Goal: Task Accomplishment & Management: Complete application form

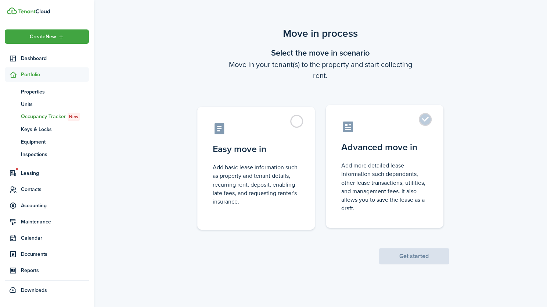
click at [430, 119] on label "Advanced move in Add more detailed lease information such dependents, other lea…" at bounding box center [385, 166] width 118 height 123
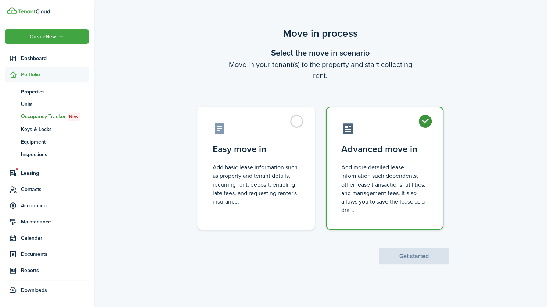
radio input "true"
click at [419, 259] on button "Get started" at bounding box center [414, 256] width 70 height 16
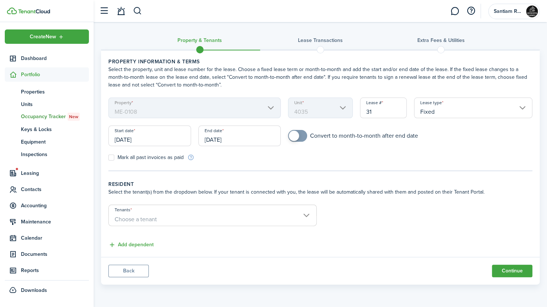
checkbox input "true"
click at [296, 135] on span at bounding box center [294, 135] width 10 height 10
click at [168, 137] on input "[DATE]" at bounding box center [149, 135] width 83 height 21
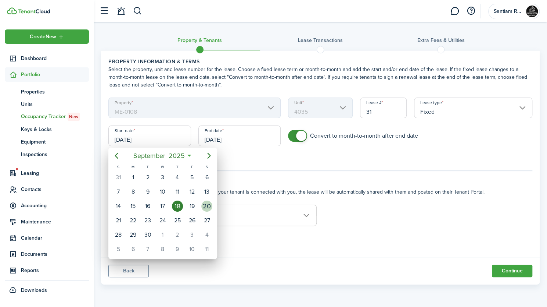
click at [209, 207] on div "20" at bounding box center [206, 205] width 11 height 11
type input "[DATE]"
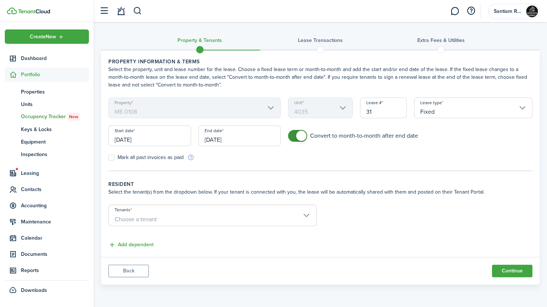
click at [244, 139] on input "[DATE]" at bounding box center [239, 135] width 83 height 21
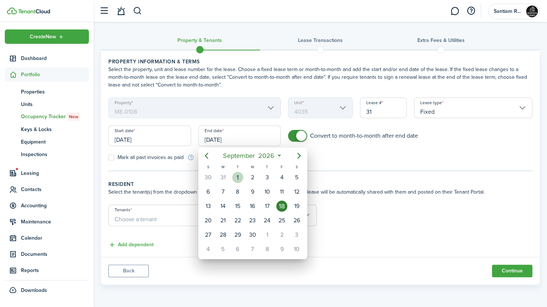
click at [238, 179] on div "1" at bounding box center [237, 177] width 11 height 11
type input "[DATE]"
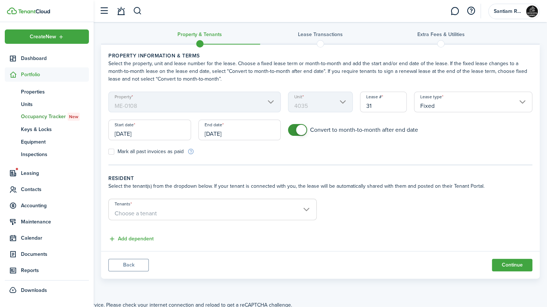
scroll to position [8, 0]
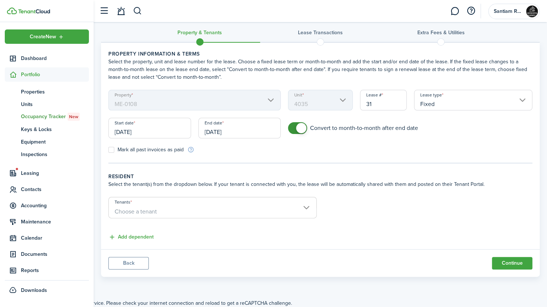
click at [272, 205] on span "Choose a tenant" at bounding box center [213, 211] width 208 height 12
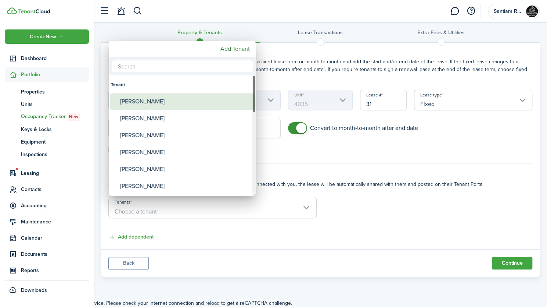
click at [161, 105] on div "[PERSON_NAME]" at bounding box center [185, 101] width 130 height 17
type input "[PERSON_NAME]"
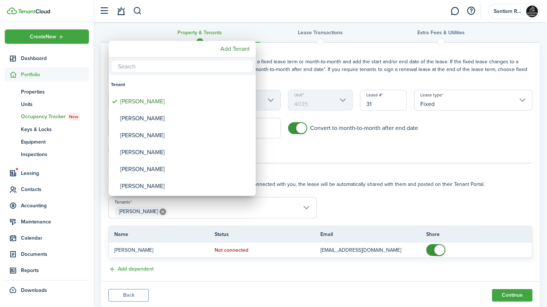
click at [375, 209] on div at bounding box center [273, 153] width 665 height 424
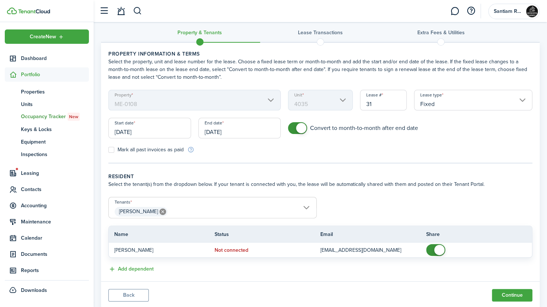
click at [243, 130] on input "[DATE]" at bounding box center [239, 128] width 83 height 21
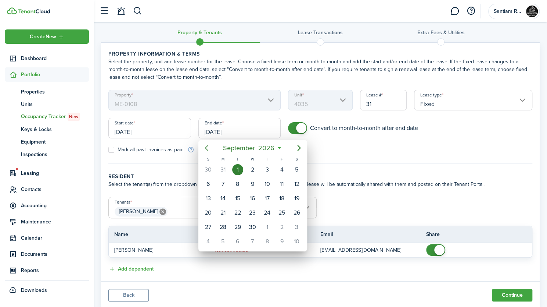
click at [207, 146] on icon "Previous page" at bounding box center [206, 148] width 3 height 6
click at [225, 239] on div "31" at bounding box center [223, 241] width 11 height 11
type input "[DATE]"
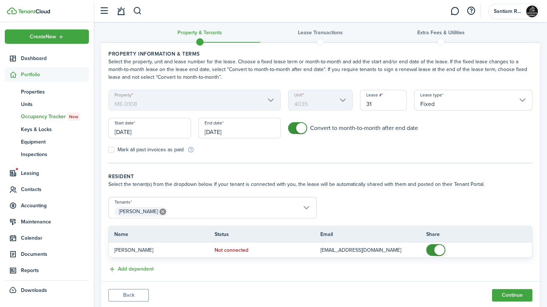
click at [112, 147] on label "Mark all past invoices as paid" at bounding box center [145, 150] width 75 height 6
click at [108, 150] on input "Mark all past invoices as paid" at bounding box center [108, 150] width 0 height 0
click at [112, 150] on label "Mark all past invoices as paid" at bounding box center [145, 150] width 75 height 6
click at [108, 150] on input "Mark all past invoices as paid" at bounding box center [108, 150] width 0 height 0
checkbox input "false"
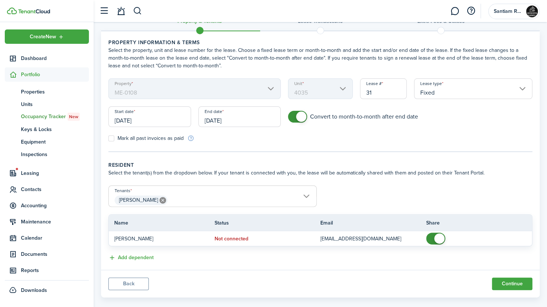
scroll to position [29, 0]
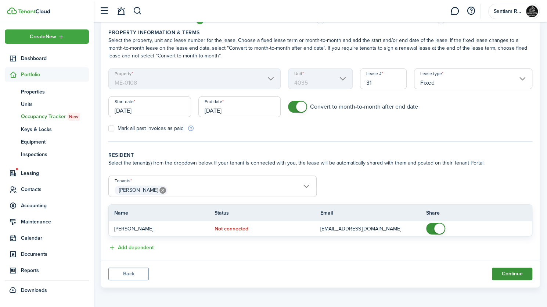
click at [522, 272] on button "Continue" at bounding box center [512, 273] width 40 height 12
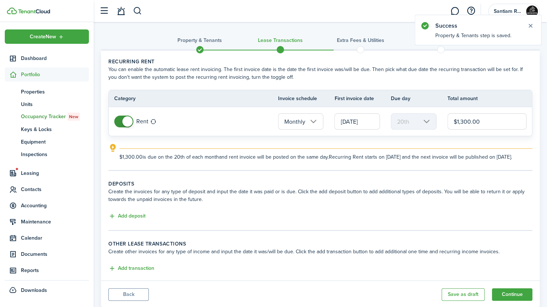
drag, startPoint x: 463, startPoint y: 120, endPoint x: 472, endPoint y: 128, distance: 12.5
click at [463, 120] on input "$1,300.00" at bounding box center [487, 121] width 79 height 16
click at [340, 122] on input "[DATE]" at bounding box center [357, 121] width 46 height 16
type input "$1,200.00"
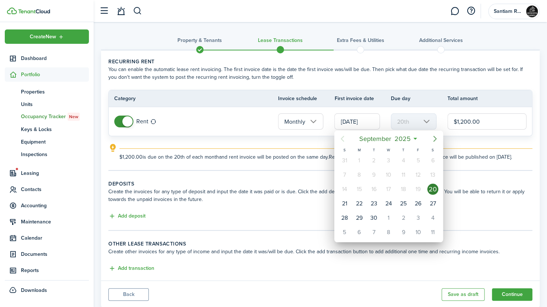
click at [434, 140] on icon "Next page" at bounding box center [435, 139] width 3 height 6
click at [434, 140] on icon "Next page" at bounding box center [435, 138] width 9 height 9
click at [434, 161] on div "1" at bounding box center [432, 160] width 11 height 11
type input "[DATE]"
type input "1st"
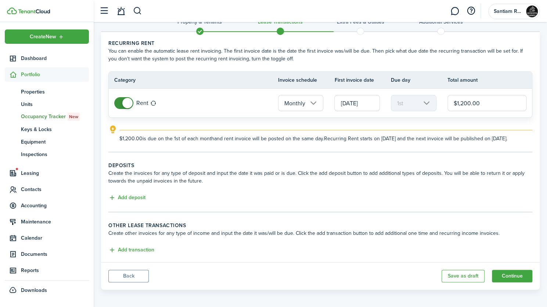
scroll to position [28, 0]
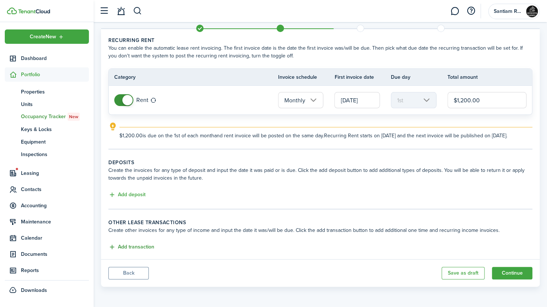
click at [150, 248] on button "Add transaction" at bounding box center [131, 247] width 46 height 8
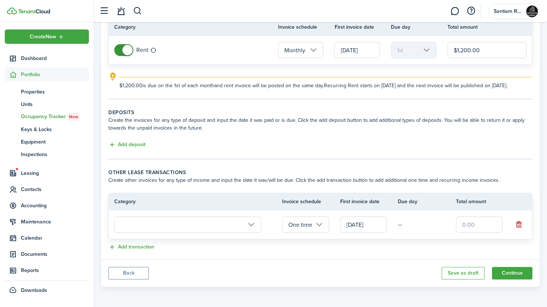
scroll to position [78, 0]
click at [251, 221] on input "text" at bounding box center [187, 224] width 147 height 16
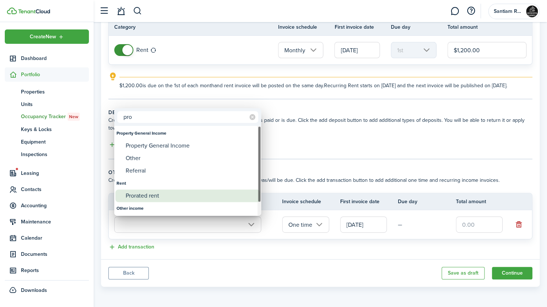
type input "pro"
click at [189, 195] on div "Prorated rent" at bounding box center [191, 195] width 130 height 12
type input "Rent / Prorated rent"
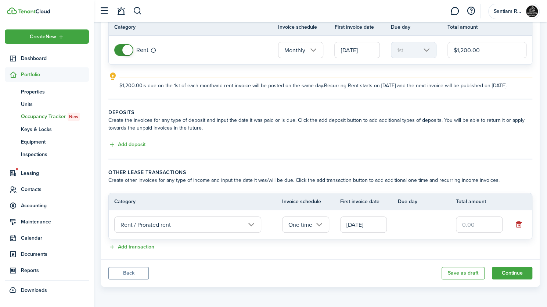
click at [472, 223] on input "text" at bounding box center [479, 224] width 47 height 16
type input "$1,200.00"
click at [129, 247] on button "Add transaction" at bounding box center [131, 247] width 46 height 8
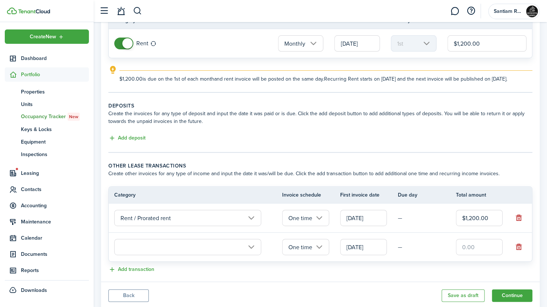
click at [218, 252] on input "text" at bounding box center [187, 247] width 147 height 16
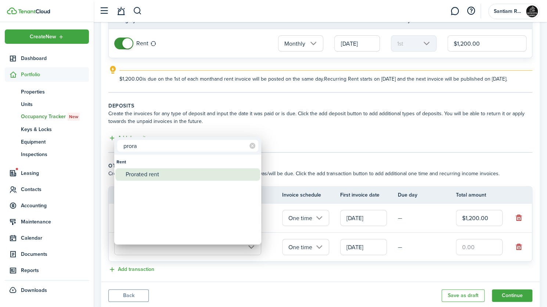
type input "prora"
click at [153, 175] on div "Prorated rent" at bounding box center [191, 174] width 130 height 12
type input "Rent / Prorated rent"
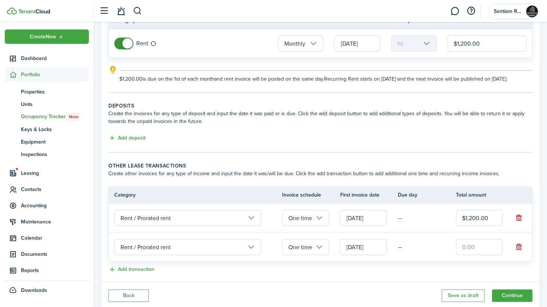
click at [358, 255] on input "[DATE]" at bounding box center [363, 247] width 47 height 16
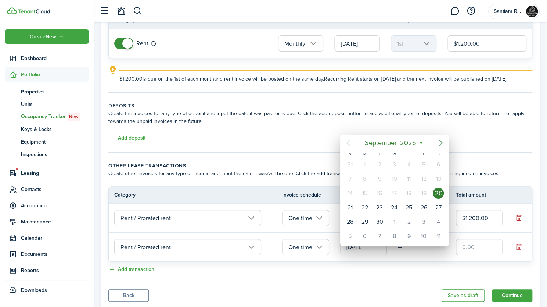
click at [440, 142] on icon "Next page" at bounding box center [441, 142] width 9 height 9
click at [394, 164] on div "1" at bounding box center [394, 164] width 11 height 11
type input "[DATE]"
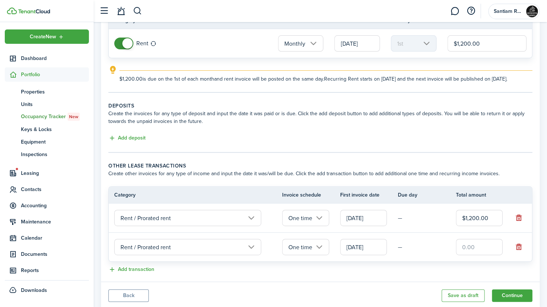
click at [473, 255] on input "text" at bounding box center [479, 247] width 47 height 16
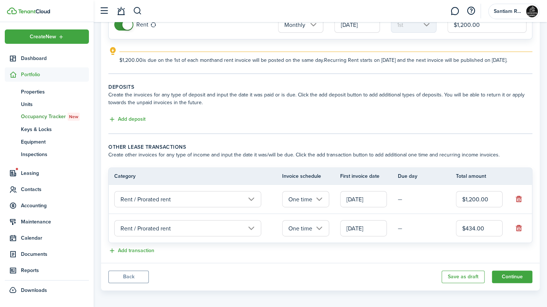
scroll to position [107, 0]
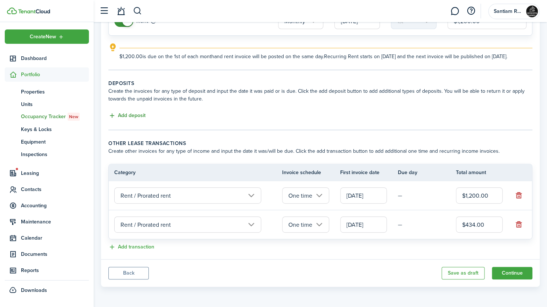
type input "$434.00"
click at [128, 117] on button "Add deposit" at bounding box center [126, 115] width 37 height 8
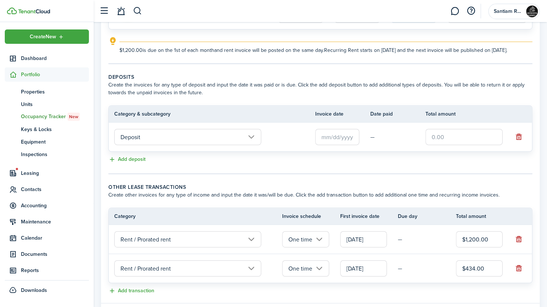
click at [157, 145] on input "Deposit" at bounding box center [187, 137] width 147 height 16
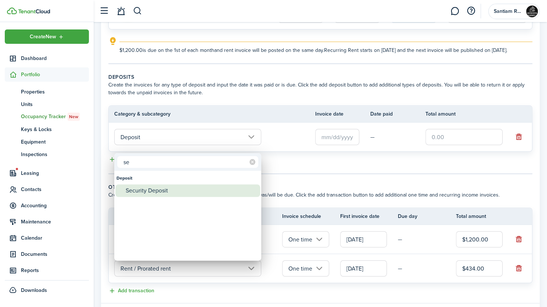
type input "se"
click at [161, 186] on div "Security Deposit" at bounding box center [191, 190] width 130 height 12
type input "Deposit / Security Deposit"
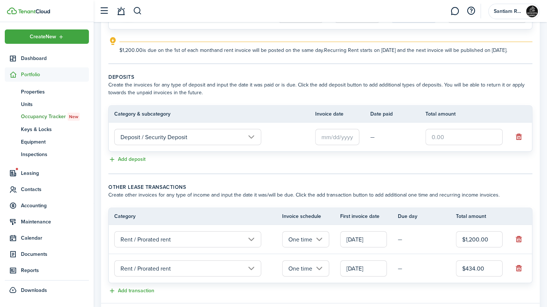
click at [324, 143] on input "text" at bounding box center [337, 137] width 44 height 16
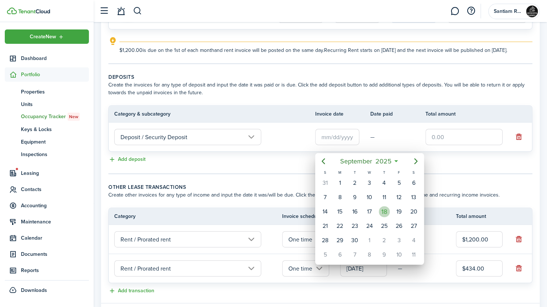
click at [384, 208] on div "18" at bounding box center [384, 211] width 11 height 11
type input "[DATE]"
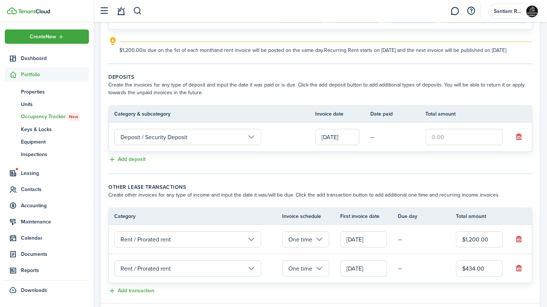
click at [453, 145] on input "text" at bounding box center [464, 137] width 77 height 16
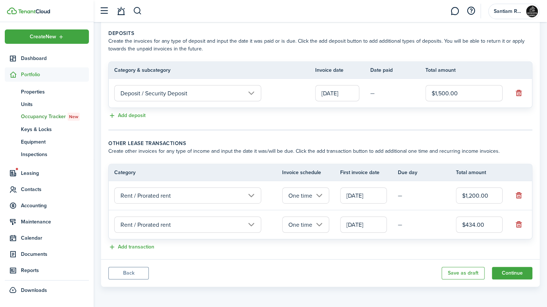
scroll to position [156, 0]
type input "$1,500.00"
click at [505, 270] on button "Continue" at bounding box center [512, 272] width 40 height 12
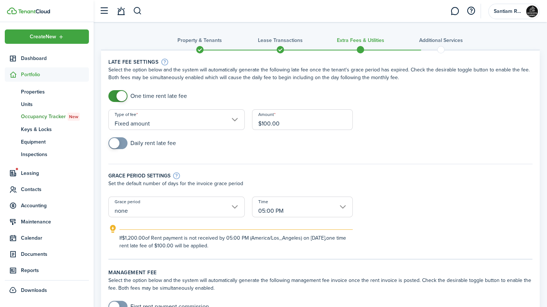
click at [237, 207] on input "none" at bounding box center [176, 206] width 136 height 21
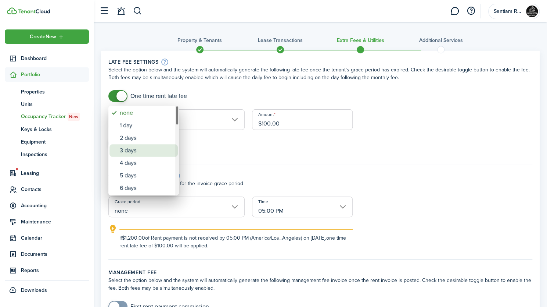
click at [147, 150] on div "3 days" at bounding box center [147, 150] width 54 height 12
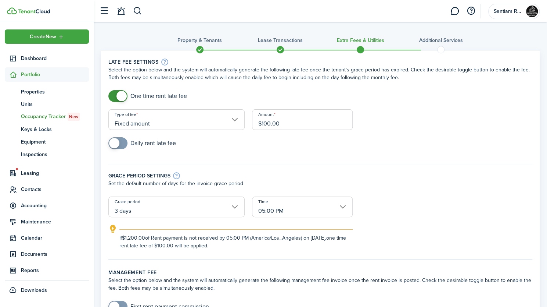
click at [238, 210] on input "3 days" at bounding box center [176, 206] width 136 height 21
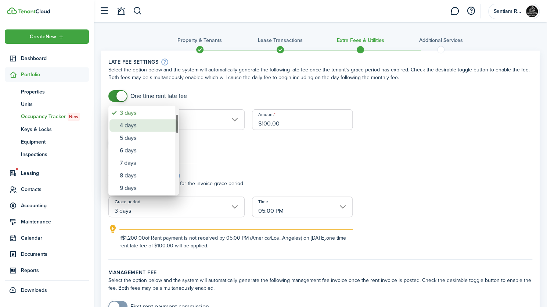
click at [156, 128] on div "4 days" at bounding box center [147, 125] width 54 height 12
type input "4 days"
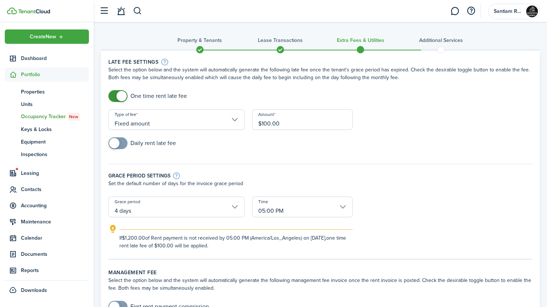
click at [347, 203] on input "05:00 PM" at bounding box center [302, 206] width 101 height 21
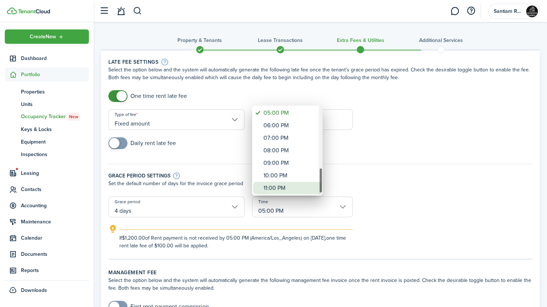
click at [288, 189] on div "11:00 PM" at bounding box center [291, 188] width 54 height 12
type input "11:00 PM"
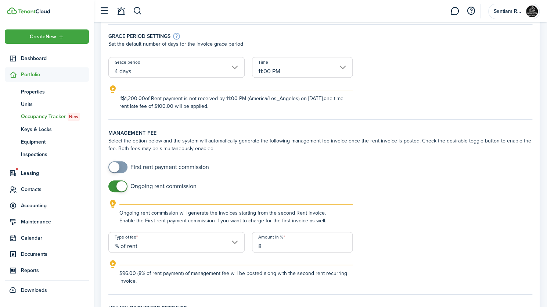
scroll to position [147, 0]
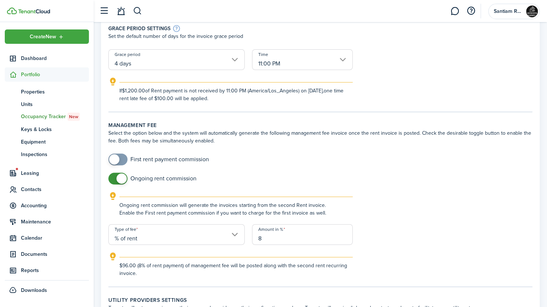
drag, startPoint x: 116, startPoint y: 158, endPoint x: 121, endPoint y: 163, distance: 6.8
checkbox input "true"
click at [117, 158] on span at bounding box center [114, 159] width 10 height 10
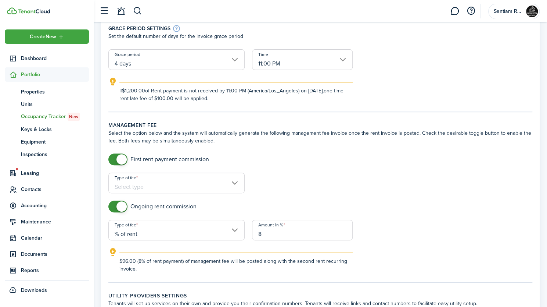
click at [163, 182] on input "Type of fee" at bounding box center [176, 182] width 136 height 21
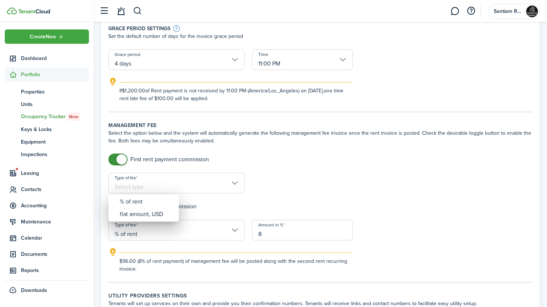
click at [170, 185] on div at bounding box center [273, 153] width 665 height 424
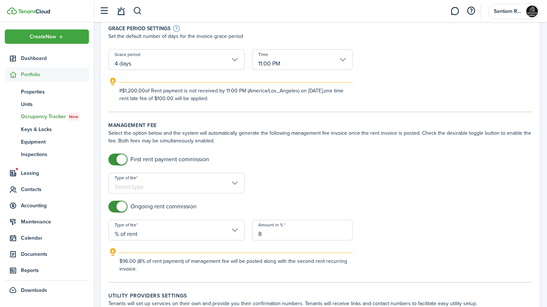
click at [170, 185] on input "Type of fee" at bounding box center [176, 182] width 136 height 21
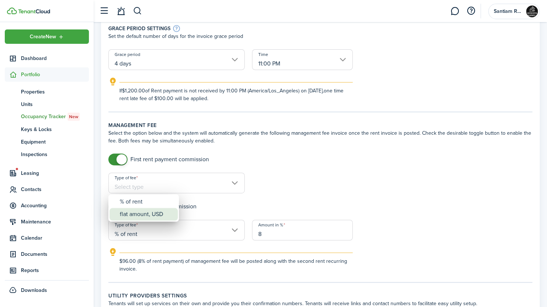
click at [151, 217] on div "flat amount, USD" at bounding box center [147, 214] width 54 height 12
type input "flat amount, USD"
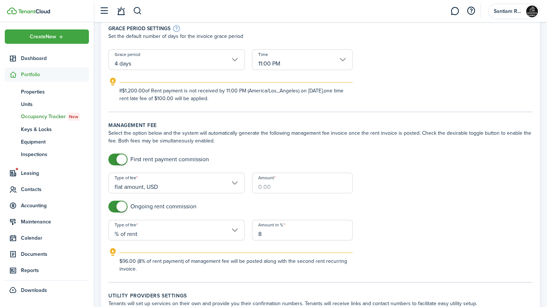
click at [295, 186] on input "Amount" at bounding box center [302, 182] width 101 height 21
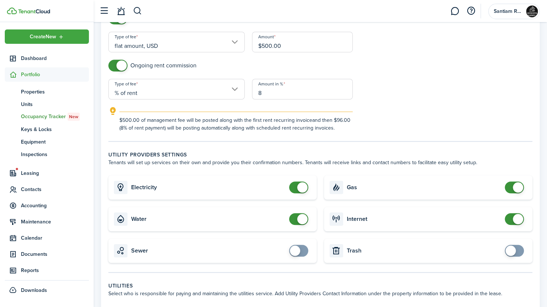
scroll to position [294, 0]
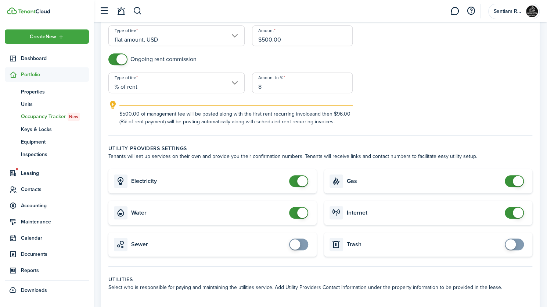
type input "$500.00"
drag, startPoint x: 300, startPoint y: 211, endPoint x: 298, endPoint y: 201, distance: 10.0
checkbox input "false"
click at [300, 211] on span at bounding box center [302, 212] width 10 height 10
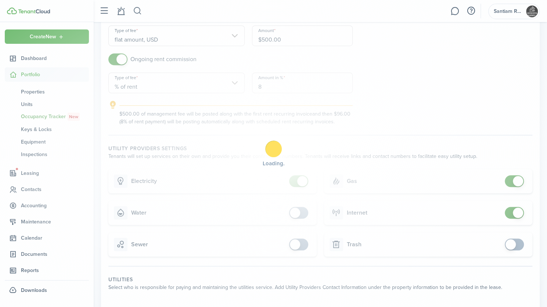
click at [296, 180] on div "Loading" at bounding box center [273, 153] width 547 height 307
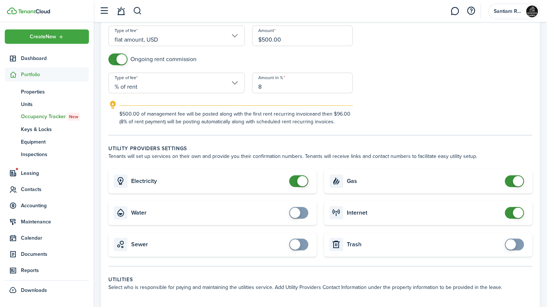
checkbox input "false"
click at [297, 182] on span at bounding box center [302, 181] width 10 height 10
checkbox input "false"
click at [517, 179] on span at bounding box center [518, 181] width 10 height 10
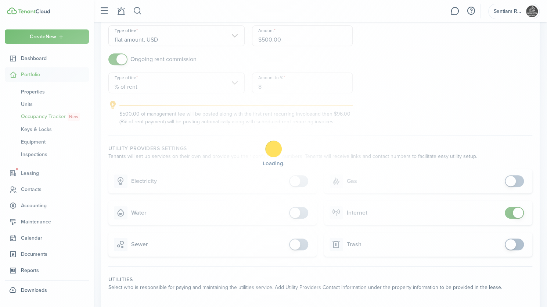
click at [512, 212] on div "Loading" at bounding box center [273, 153] width 547 height 307
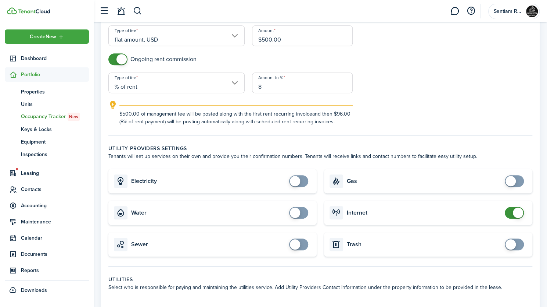
checkbox input "false"
click at [516, 212] on span at bounding box center [518, 212] width 10 height 10
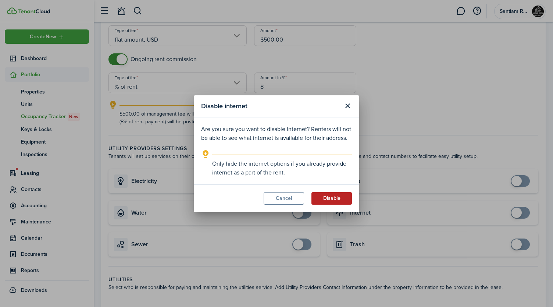
click at [324, 197] on button "Disable" at bounding box center [331, 198] width 40 height 12
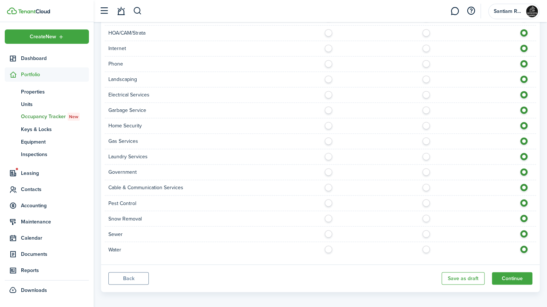
scroll to position [622, 0]
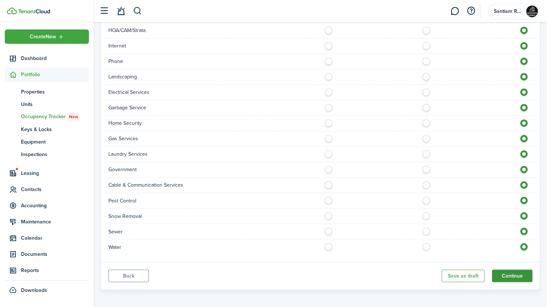
click at [517, 272] on button "Continue" at bounding box center [512, 275] width 40 height 12
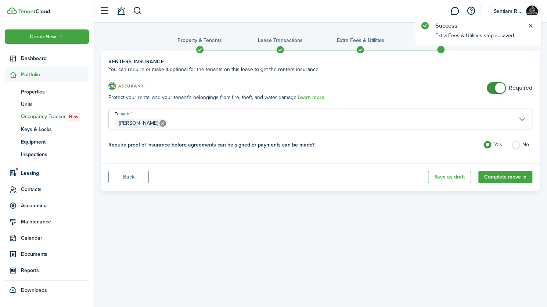
click at [527, 25] on button "Close notify" at bounding box center [531, 26] width 10 height 10
click at [497, 172] on button "Complete move in" at bounding box center [506, 177] width 54 height 12
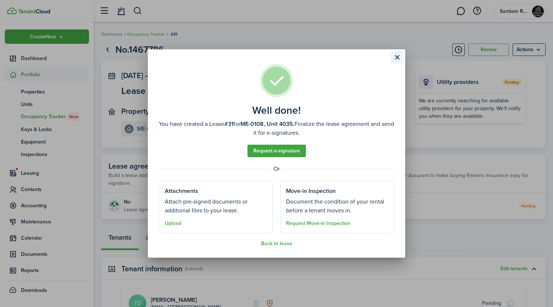
click at [396, 61] on button "Close modal" at bounding box center [397, 57] width 12 height 12
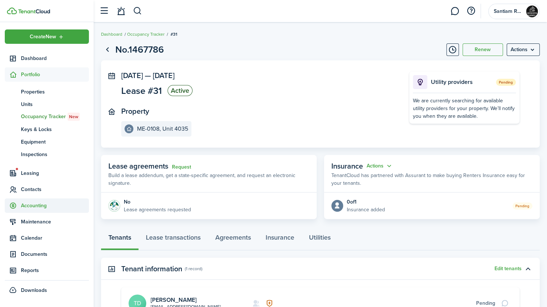
click at [44, 202] on span "Accounting" at bounding box center [47, 205] width 84 height 14
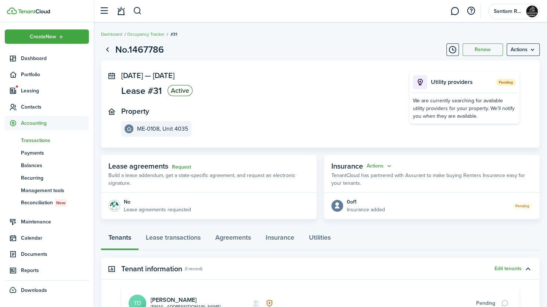
click at [49, 143] on span "Transactions" at bounding box center [55, 140] width 68 height 8
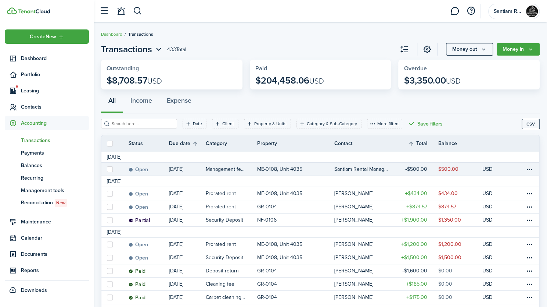
click at [110, 170] on label at bounding box center [110, 169] width 6 height 6
click at [107, 169] on input "checkbox" at bounding box center [107, 169] width 0 height 0
checkbox input "true"
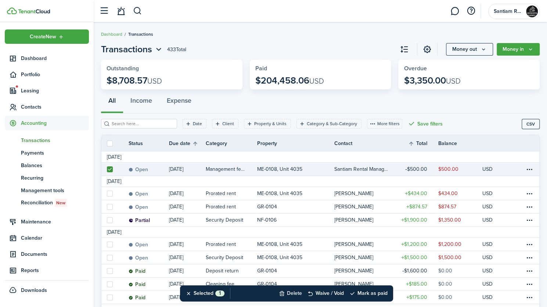
click at [302, 293] on button "Delete" at bounding box center [290, 293] width 23 height 16
click at [362, 292] on button "Confirm" at bounding box center [368, 293] width 29 height 10
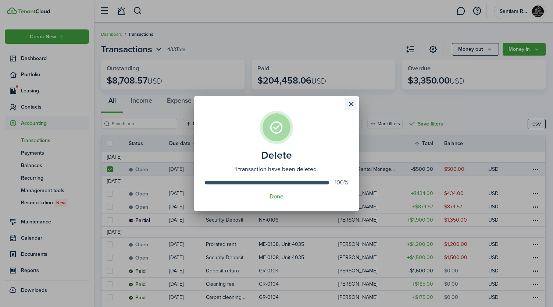
click at [354, 104] on button "Close modal" at bounding box center [351, 104] width 12 height 12
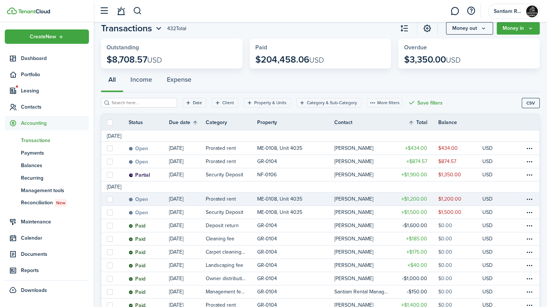
scroll to position [37, 0]
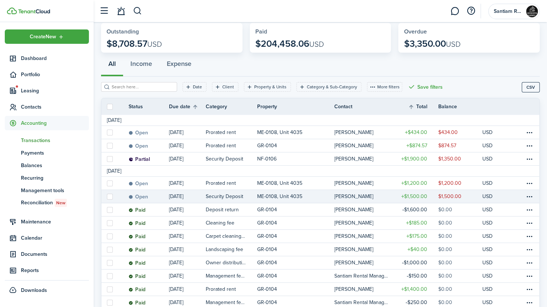
click at [332, 198] on link "ME-0108, Unit 4035" at bounding box center [295, 196] width 77 height 13
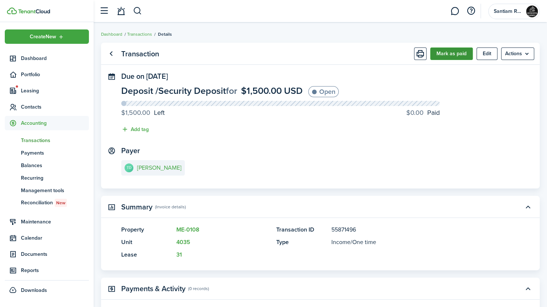
click at [452, 55] on button "Mark as paid" at bounding box center [451, 53] width 43 height 12
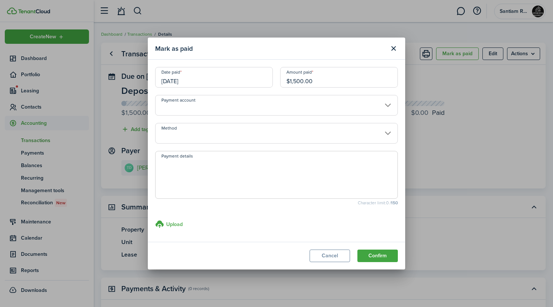
click at [277, 107] on input "Payment account" at bounding box center [276, 105] width 243 height 21
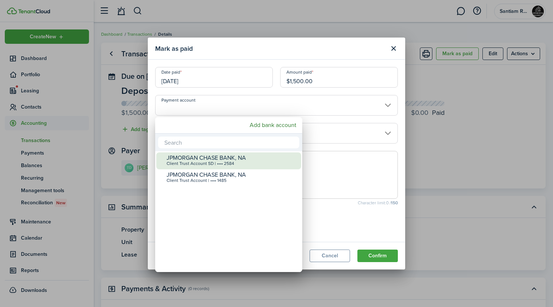
click at [233, 165] on div "Client Trust Account SD | •••• 2584" at bounding box center [231, 163] width 130 height 5
type input "•••• •••• •••• 2584"
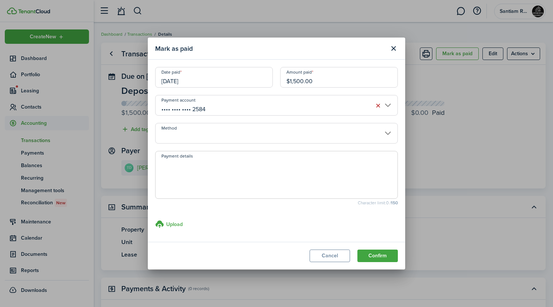
click at [213, 136] on input "Method" at bounding box center [276, 133] width 243 height 21
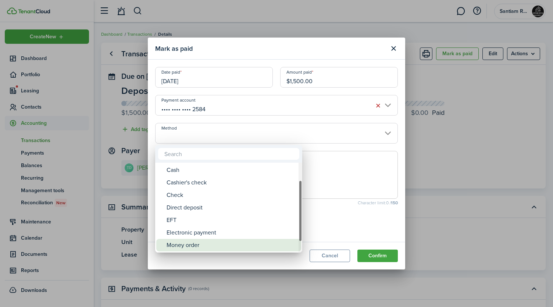
click at [225, 240] on div "Money order" at bounding box center [231, 245] width 130 height 12
type input "Money order"
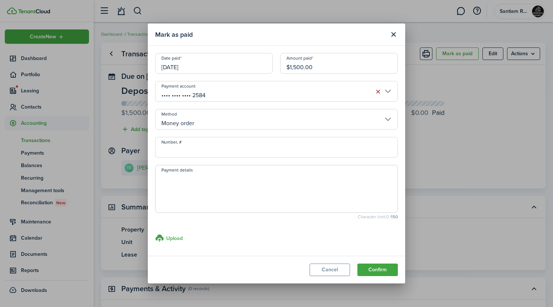
click at [219, 149] on input "Number, #" at bounding box center [276, 147] width 243 height 21
type input "7447"
click at [374, 270] on button "Confirm" at bounding box center [377, 269] width 40 height 12
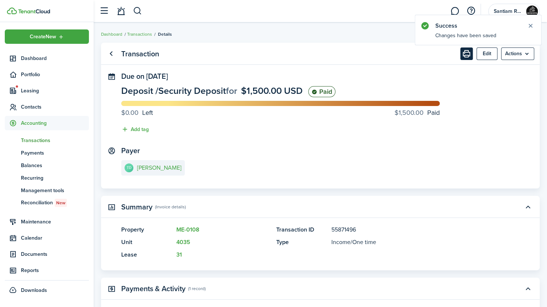
click at [467, 53] on button "Print" at bounding box center [467, 53] width 12 height 12
click at [147, 36] on link "Transactions" at bounding box center [139, 34] width 25 height 7
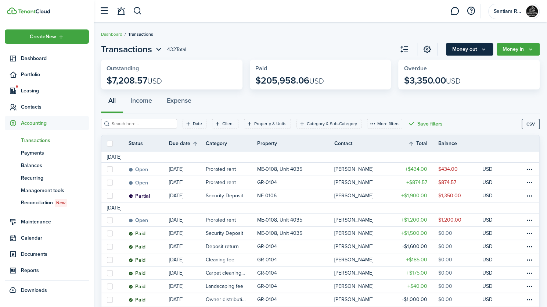
click at [459, 50] on button "Money out" at bounding box center [469, 49] width 47 height 12
click at [513, 51] on button "Money in" at bounding box center [518, 49] width 43 height 12
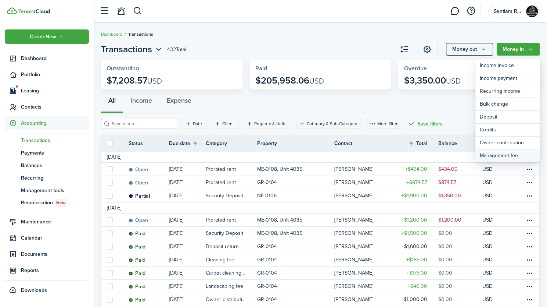
click at [502, 151] on link "Management fee" at bounding box center [508, 155] width 64 height 12
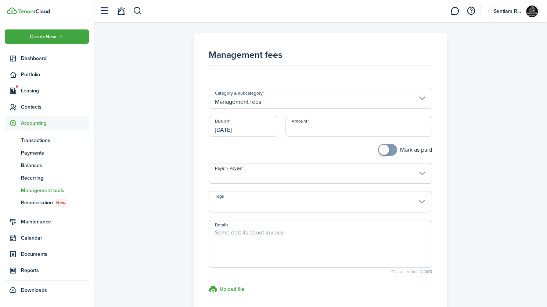
click at [338, 117] on input "Amount" at bounding box center [359, 126] width 147 height 21
click at [302, 181] on input "Payer / Payee" at bounding box center [320, 173] width 223 height 21
type input "$96.00"
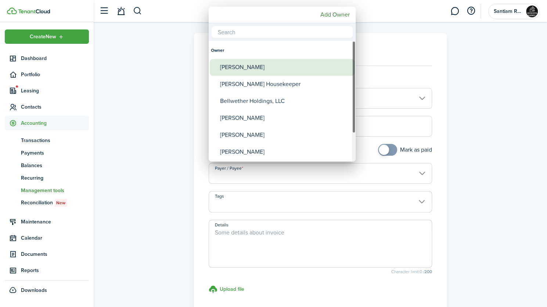
click at [283, 68] on div "[PERSON_NAME]" at bounding box center [285, 67] width 130 height 17
type input "[PERSON_NAME]"
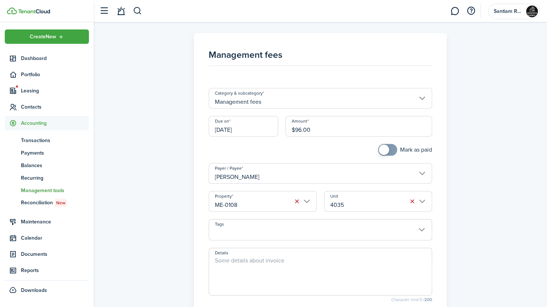
click at [252, 129] on input "[DATE]" at bounding box center [243, 126] width 69 height 21
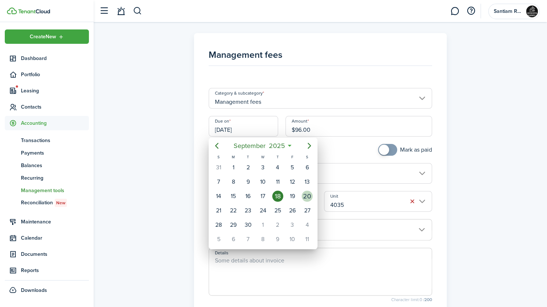
click at [308, 195] on div "20" at bounding box center [307, 195] width 11 height 11
type input "[DATE]"
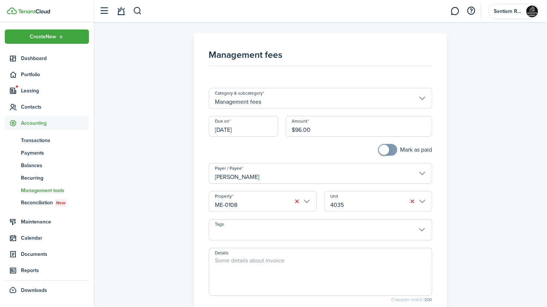
scroll to position [108, 0]
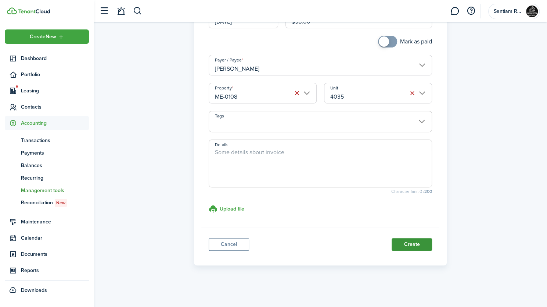
click at [406, 246] on button "Create" at bounding box center [412, 244] width 40 height 12
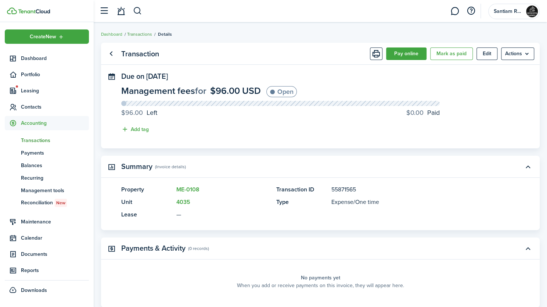
click at [138, 35] on link "Transactions" at bounding box center [139, 34] width 25 height 7
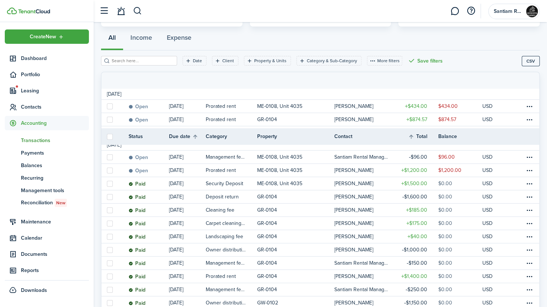
scroll to position [37, 0]
